Goal: Obtain resource: Download file/media

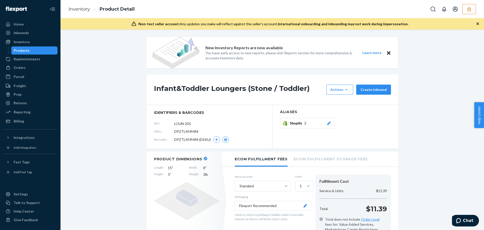
click at [476, 4] on div "Inventory Product Detail" at bounding box center [273, 9] width 424 height 18
click at [472, 10] on button "button" at bounding box center [470, 9] width 14 height 10
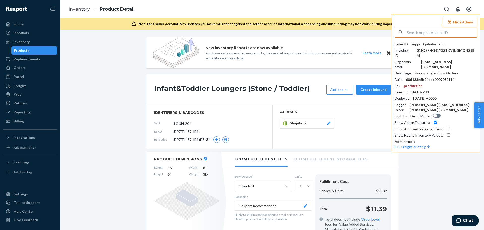
click at [434, 33] on input "text" at bounding box center [442, 32] width 70 height 10
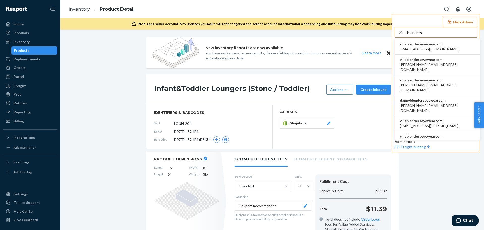
type input "blenders"
click at [424, 49] on span "alynna@blenderseyewear.com" at bounding box center [429, 49] width 59 height 5
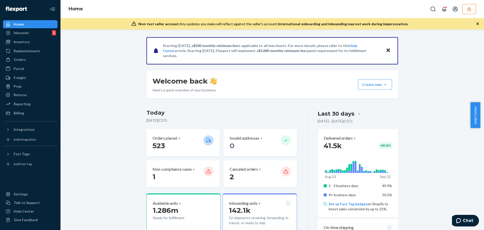
drag, startPoint x: 24, startPoint y: 44, endPoint x: 51, endPoint y: 51, distance: 27.8
click at [24, 44] on div "Inventory" at bounding box center [30, 41] width 53 height 7
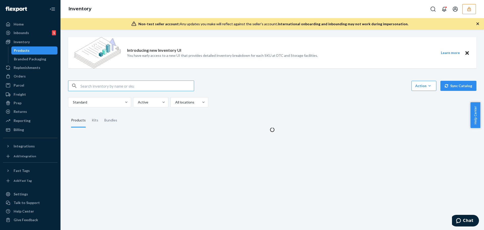
click at [148, 83] on input "text" at bounding box center [137, 86] width 114 height 10
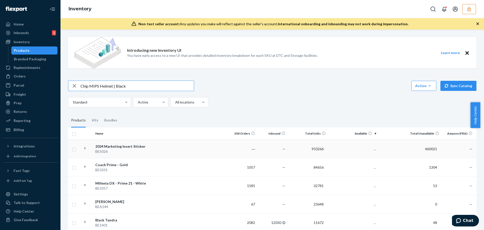
type input "Chip MIPS Helmet | Black"
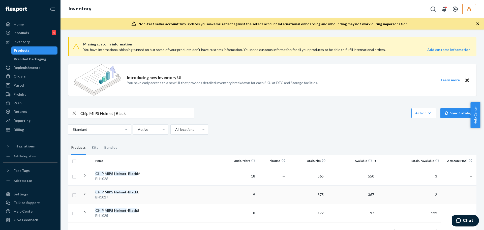
scroll to position [23, 0]
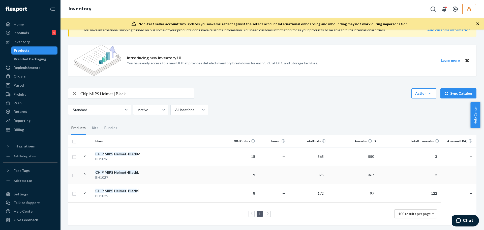
click at [135, 175] on div "BH1027" at bounding box center [121, 177] width 53 height 5
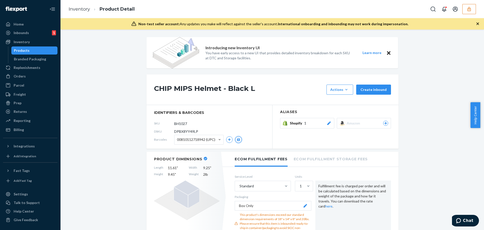
click at [235, 140] on button "button" at bounding box center [238, 139] width 7 height 7
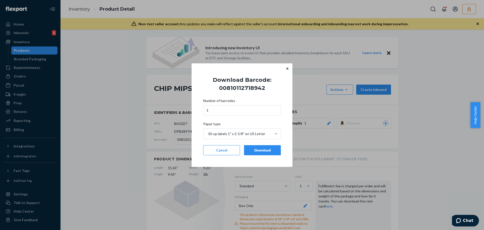
click at [256, 150] on div "Download" at bounding box center [263, 150] width 28 height 5
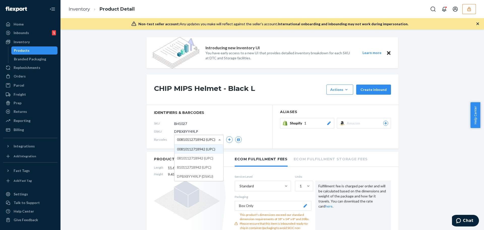
click at [207, 138] on span "00810112718942 (UPC)" at bounding box center [196, 139] width 38 height 9
click at [237, 140] on icon "button" at bounding box center [238, 139] width 3 height 3
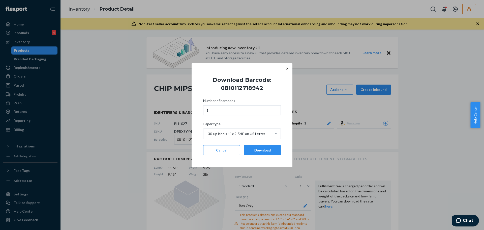
click at [251, 152] on div "Download" at bounding box center [263, 150] width 28 height 5
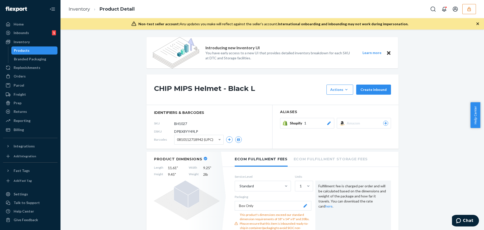
click at [212, 141] on div "0810112718942 (UPC)" at bounding box center [199, 139] width 49 height 9
drag, startPoint x: 208, startPoint y: 166, endPoint x: 218, endPoint y: 166, distance: 10.1
click at [236, 141] on button "button" at bounding box center [238, 139] width 7 height 7
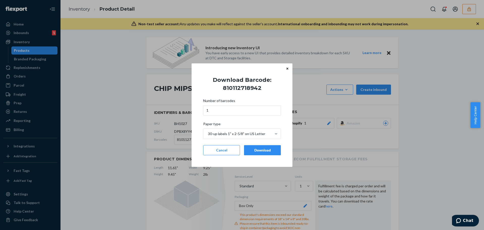
click at [253, 153] on button "Download" at bounding box center [262, 150] width 37 height 10
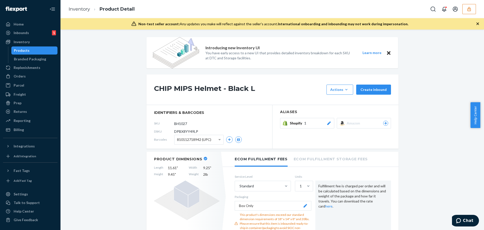
click at [210, 141] on div "810112718942 (UPC)" at bounding box center [199, 139] width 49 height 9
click at [237, 140] on icon "button" at bounding box center [239, 139] width 4 height 3
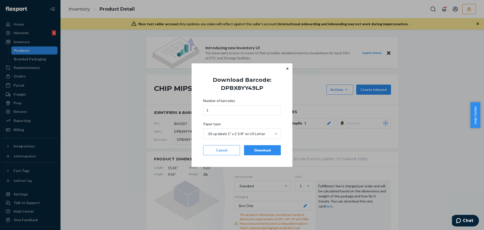
click at [260, 150] on div "Download" at bounding box center [263, 150] width 28 height 5
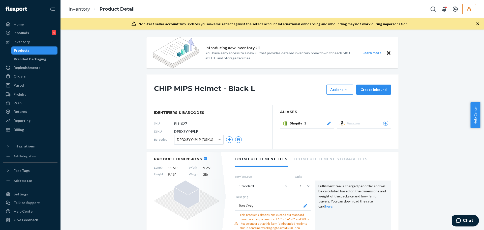
click at [467, 9] on button "button" at bounding box center [470, 9] width 14 height 10
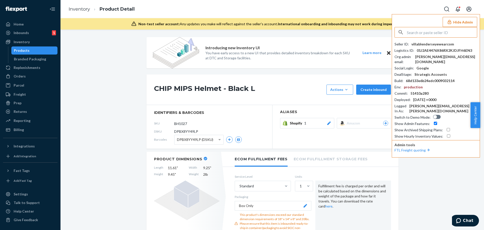
click at [433, 35] on input "text" at bounding box center [442, 32] width 70 height 10
click at [409, 32] on input "cmfrt" at bounding box center [442, 32] width 70 height 10
click at [424, 34] on input "comfrt" at bounding box center [442, 32] width 70 height 10
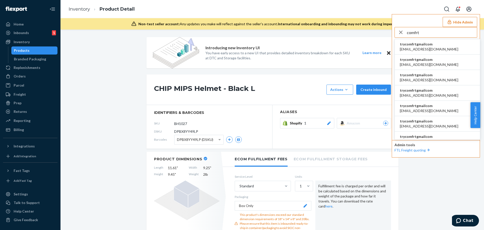
type input "comfrt"
click at [431, 46] on li "trycomfrtgmailcom abby@sh-shc.com" at bounding box center [437, 46] width 85 height 15
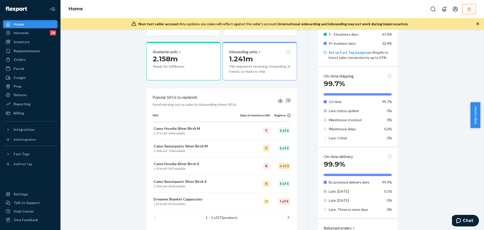
scroll to position [252, 0]
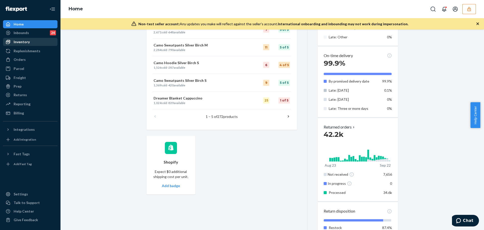
click at [31, 41] on div "Inventory" at bounding box center [30, 41] width 53 height 7
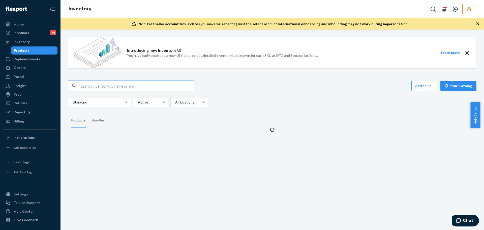
click at [101, 86] on input "text" at bounding box center [137, 86] width 114 height 10
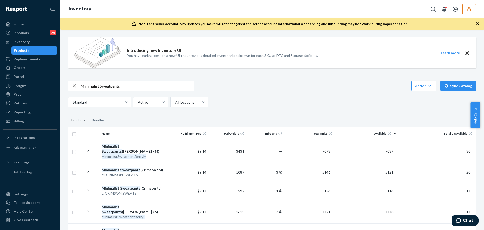
click at [128, 86] on input "Minimalist Sweatpants" at bounding box center [137, 86] width 114 height 10
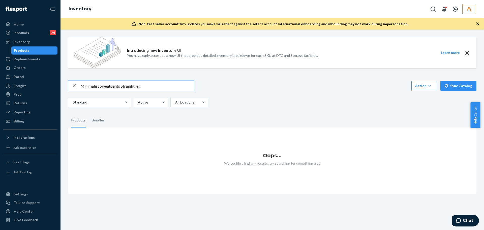
click at [136, 85] on input "Minimalist Sweatpants Straight leg" at bounding box center [137, 86] width 114 height 10
click at [411, 42] on div "Introducing new Inventory UI You have early access to a new UI that provides de…" at bounding box center [272, 52] width 409 height 31
click at [119, 86] on input "Minimalist Sweatpants Straight leg" at bounding box center [137, 86] width 114 height 10
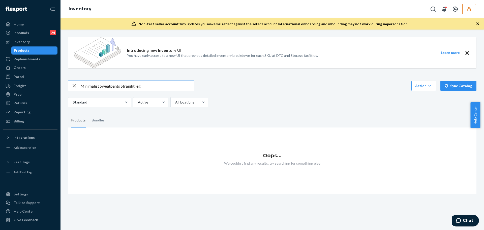
click at [119, 86] on input "Minimalist Sweatpants Straight leg" at bounding box center [137, 86] width 114 height 10
paste input "traight Leg Sweatpants"
type input "Minimalist Straight Leg Sweatpants"
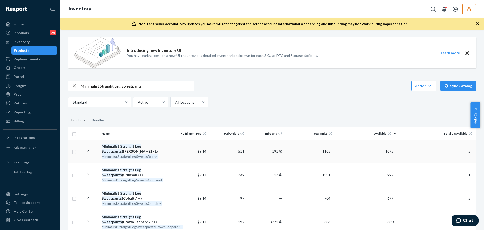
click at [147, 150] on div "Minimalist Straight Leg Sweatpants (Berry / L)" at bounding box center [135, 149] width 67 height 10
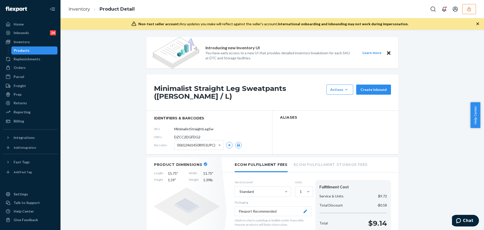
click at [239, 142] on button "button" at bounding box center [238, 145] width 7 height 7
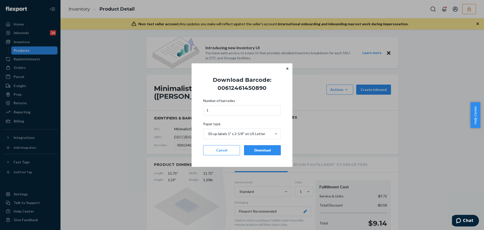
drag, startPoint x: 255, startPoint y: 151, endPoint x: 222, endPoint y: 150, distance: 33.3
click at [252, 152] on div "Download" at bounding box center [263, 150] width 28 height 5
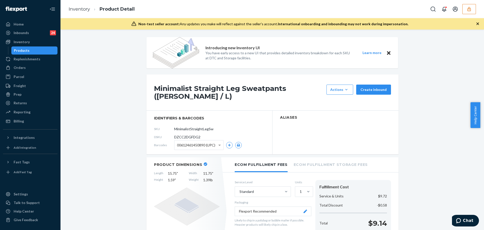
click at [203, 142] on span "00612461450890 (UPC)" at bounding box center [196, 145] width 38 height 9
drag, startPoint x: 198, startPoint y: 155, endPoint x: 215, endPoint y: 154, distance: 17.0
click at [235, 142] on button "button" at bounding box center [238, 145] width 7 height 7
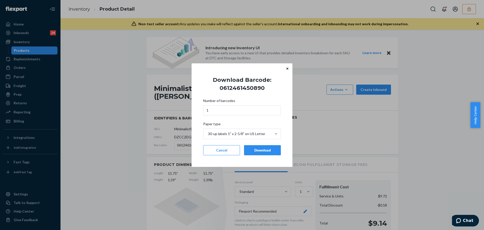
click at [250, 151] on div "Download" at bounding box center [263, 150] width 28 height 5
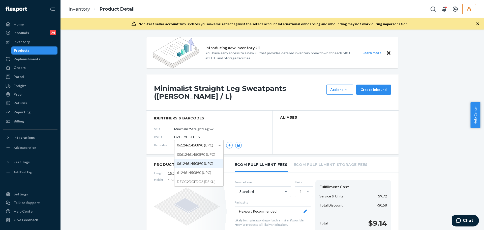
click at [193, 141] on span "0612461450890 (UPC)" at bounding box center [195, 145] width 36 height 9
drag, startPoint x: 193, startPoint y: 165, endPoint x: 208, endPoint y: 166, distance: 15.5
click at [237, 142] on button "button" at bounding box center [238, 145] width 7 height 7
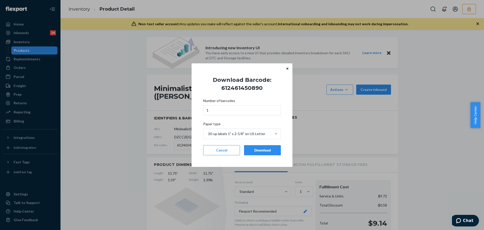
click at [251, 153] on button "Download" at bounding box center [262, 150] width 37 height 10
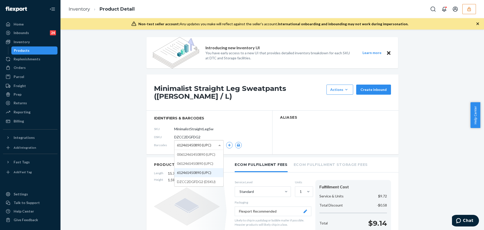
click at [201, 141] on span "612461450890 (UPC)" at bounding box center [194, 145] width 34 height 9
click at [199, 181] on div "Product Dimensions Length 15.75 " Width 11.75 " Height 1.59 " Weight 1.39 lb" at bounding box center [187, 211] width 81 height 109
click at [209, 144] on div "612461450890 (UPC) 00612461450890 (UPC) 0612461450890 (UPC) 612461450890 (UPC) …" at bounding box center [198, 145] width 49 height 10
click at [235, 142] on button "button" at bounding box center [238, 145] width 7 height 7
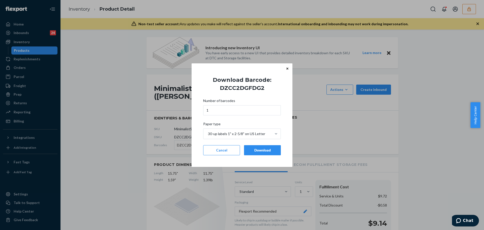
click at [255, 149] on div "Download" at bounding box center [263, 150] width 28 height 5
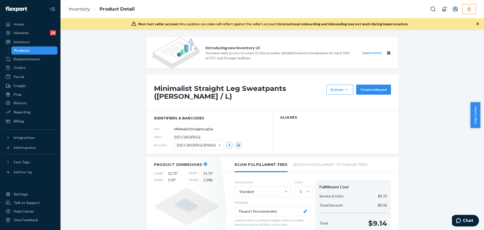
click at [465, 12] on button "button" at bounding box center [470, 9] width 14 height 10
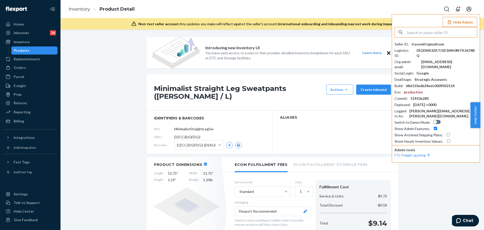
click at [449, 34] on input "text" at bounding box center [442, 32] width 70 height 10
type input "l"
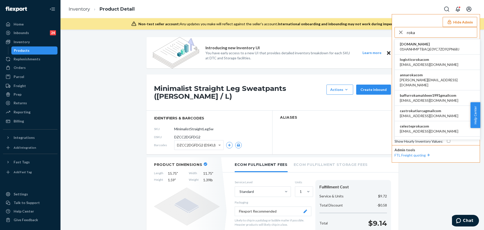
type input "roka"
click at [424, 64] on span "accounting@roka.com" at bounding box center [429, 64] width 59 height 5
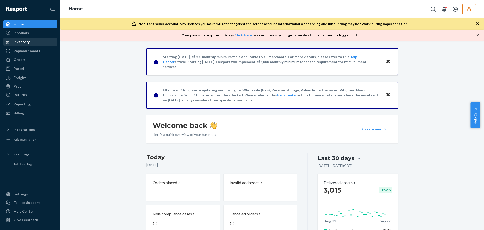
click at [40, 40] on div "Inventory" at bounding box center [30, 41] width 53 height 7
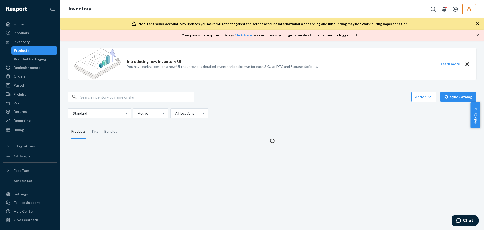
click at [110, 99] on input "text" at bounding box center [137, 97] width 114 height 10
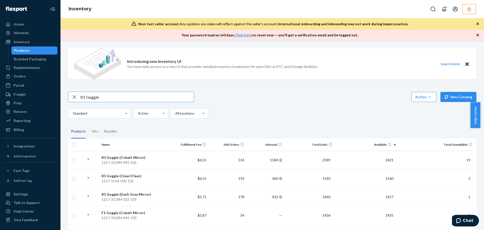
type input "R1 Goggle"
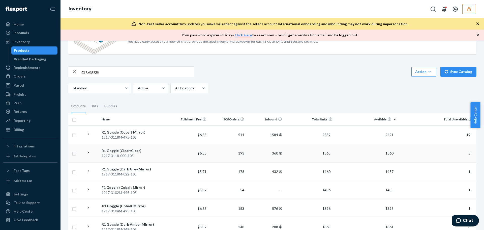
click at [126, 153] on div "1217-3118-000-105" at bounding box center [135, 155] width 67 height 5
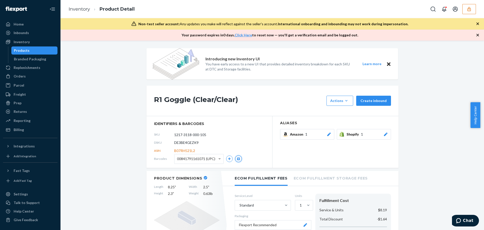
click at [235, 160] on button "button" at bounding box center [238, 158] width 7 height 7
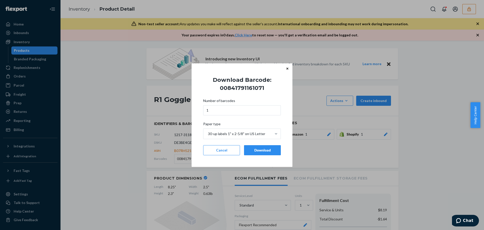
click at [266, 151] on div "Download" at bounding box center [263, 150] width 28 height 5
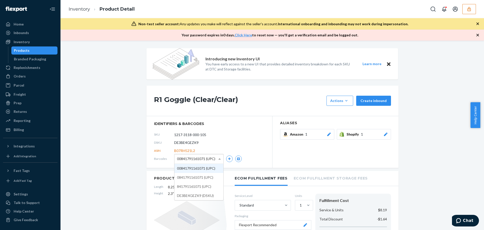
click at [202, 161] on span "00841791161071 (UPC)" at bounding box center [196, 158] width 38 height 9
drag, startPoint x: 207, startPoint y: 178, endPoint x: 209, endPoint y: 176, distance: 3.0
click at [239, 158] on button "button" at bounding box center [238, 158] width 7 height 7
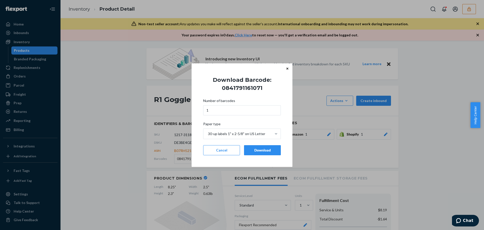
click at [258, 147] on button "Download" at bounding box center [262, 150] width 37 height 10
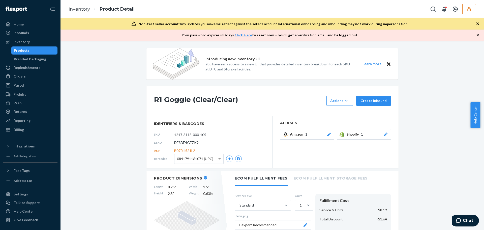
click at [207, 160] on span "0841791161071 (UPC)" at bounding box center [195, 158] width 36 height 9
click at [237, 158] on icon "button" at bounding box center [239, 158] width 4 height 3
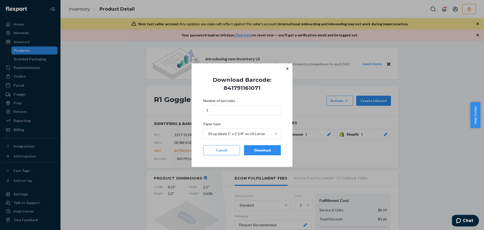
drag, startPoint x: 261, startPoint y: 151, endPoint x: 249, endPoint y: 154, distance: 12.6
click at [261, 151] on div "Download" at bounding box center [263, 150] width 28 height 5
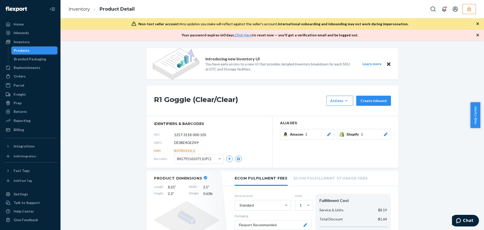
click at [207, 159] on span "841791161071 (UPC)" at bounding box center [194, 158] width 34 height 9
drag, startPoint x: 205, startPoint y: 196, endPoint x: 218, endPoint y: 179, distance: 21.2
click at [237, 158] on icon "button" at bounding box center [239, 158] width 4 height 3
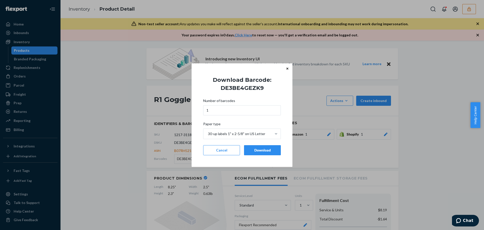
click at [262, 153] on button "Download" at bounding box center [262, 150] width 37 height 10
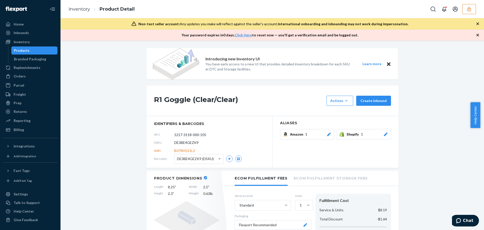
drag, startPoint x: 466, startPoint y: 10, endPoint x: 468, endPoint y: 15, distance: 5.3
click at [466, 11] on button "button" at bounding box center [470, 9] width 14 height 10
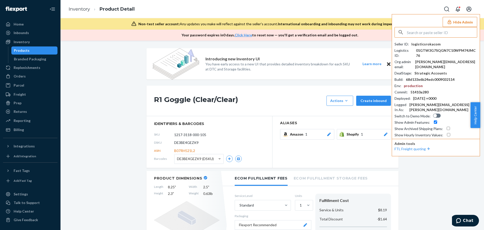
click at [439, 32] on input "text" at bounding box center [442, 32] width 70 height 10
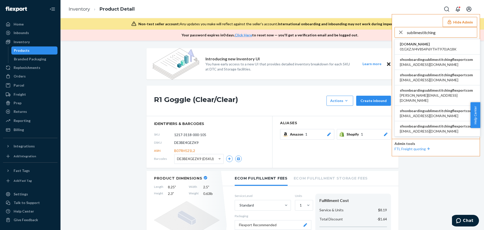
type input "sublimestitching"
click at [432, 62] on span "abdulrahmansalem466@gmail.com" at bounding box center [436, 64] width 73 height 5
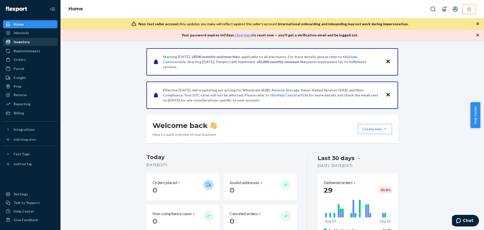
click at [26, 44] on div "Inventory" at bounding box center [22, 41] width 16 height 5
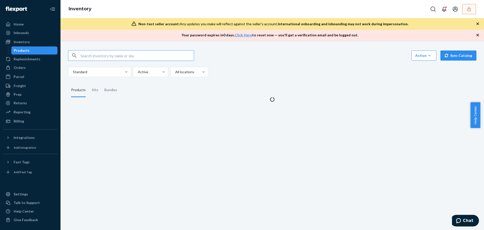
click at [131, 54] on input "text" at bounding box center [137, 55] width 114 height 10
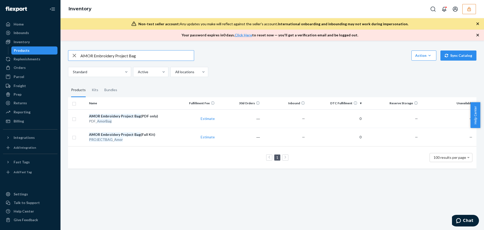
drag, startPoint x: 144, startPoint y: 57, endPoint x: 95, endPoint y: 56, distance: 49.2
click at [95, 56] on input "AMOR Embroidery Project Bag" at bounding box center [137, 55] width 114 height 10
type input "AMOR"
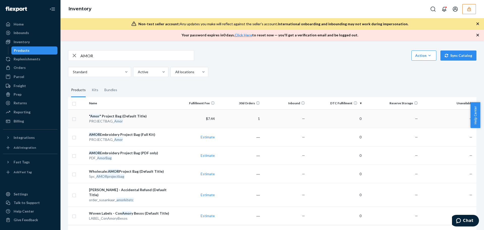
click at [158, 121] on div "PROJECTBAG_ Amor" at bounding box center [129, 121] width 81 height 5
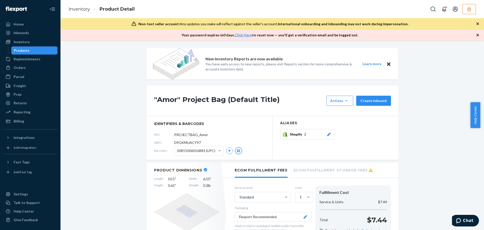
click at [238, 150] on icon "button" at bounding box center [238, 150] width 3 height 3
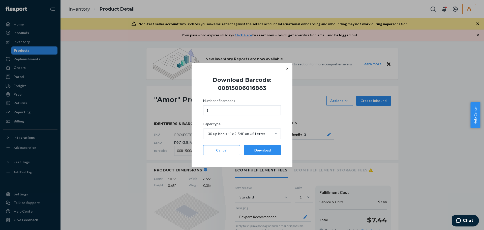
click at [259, 152] on div "Download" at bounding box center [263, 150] width 28 height 5
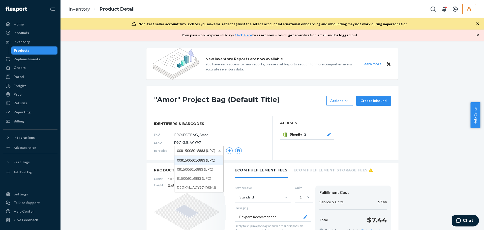
click at [191, 153] on span "00815006016883 (UPC)" at bounding box center [196, 150] width 38 height 9
click at [237, 149] on icon "button" at bounding box center [238, 150] width 3 height 3
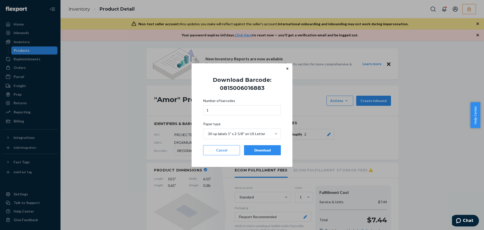
click at [258, 151] on div "Download" at bounding box center [263, 150] width 28 height 5
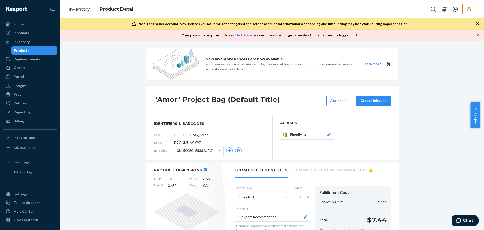
click at [187, 151] on span "0815006016883 (UPC)" at bounding box center [195, 150] width 36 height 9
click at [237, 150] on icon "button" at bounding box center [239, 150] width 4 height 3
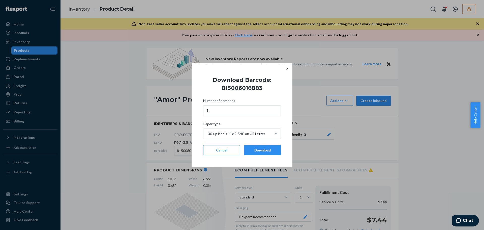
click at [261, 149] on div "Download" at bounding box center [263, 150] width 28 height 5
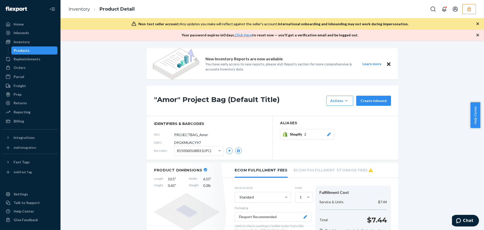
click at [198, 152] on span "815006016883 (UPC)" at bounding box center [194, 150] width 34 height 9
click at [237, 150] on icon "button" at bounding box center [238, 150] width 3 height 3
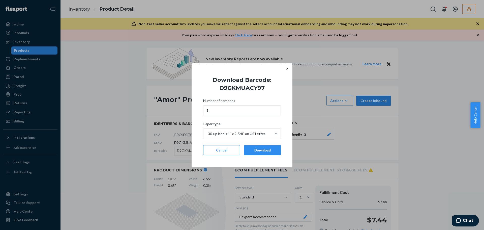
click at [255, 153] on button "Download" at bounding box center [262, 150] width 37 height 10
